Goal: Find specific page/section: Find specific page/section

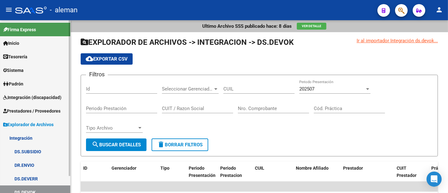
click at [29, 100] on span "Integración (discapacidad)" at bounding box center [32, 97] width 58 height 7
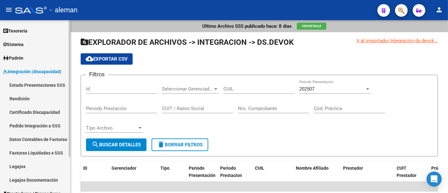
scroll to position [46, 0]
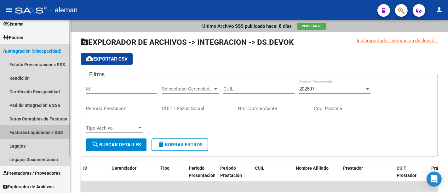
click at [21, 138] on link "Facturas Liquidadas x SSS" at bounding box center [35, 132] width 70 height 14
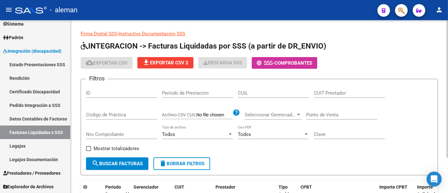
click at [264, 91] on form "Filtros ID Período de Prestación CUIL CUIT Prestador Código de Práctica Archivo…" at bounding box center [259, 127] width 357 height 96
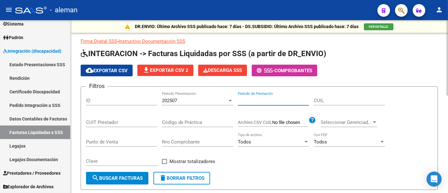
click at [254, 98] on input "Período de Prestación" at bounding box center [273, 101] width 71 height 6
click at [25, 148] on link "Legajos" at bounding box center [35, 146] width 70 height 14
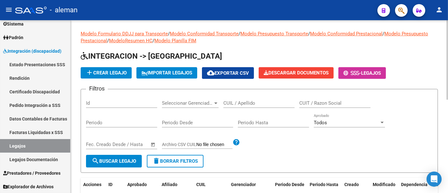
click at [249, 102] on input "CUIL / Apellido" at bounding box center [258, 103] width 71 height 6
type input "is [PERSON_NAME]"
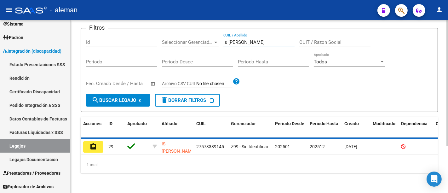
scroll to position [62, 0]
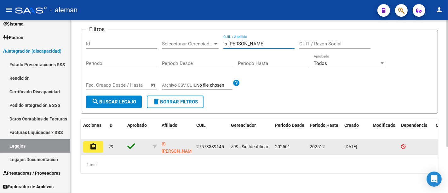
click at [90, 144] on mat-icon "assignment" at bounding box center [93, 147] width 8 height 8
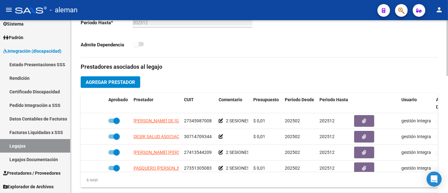
scroll to position [210, 0]
